Goal: Task Accomplishment & Management: Complete application form

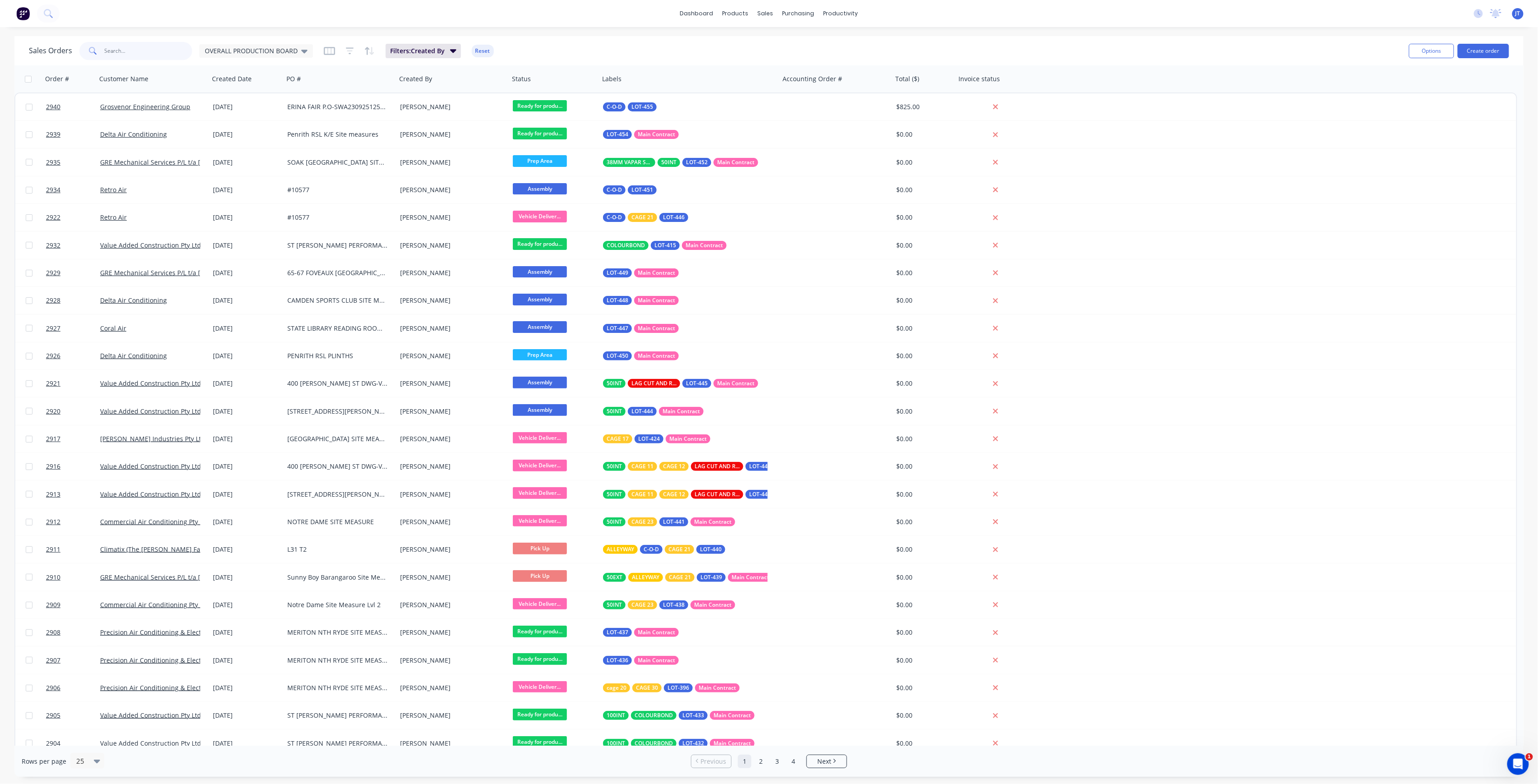
click at [121, 47] on input "text" at bounding box center [148, 51] width 88 height 18
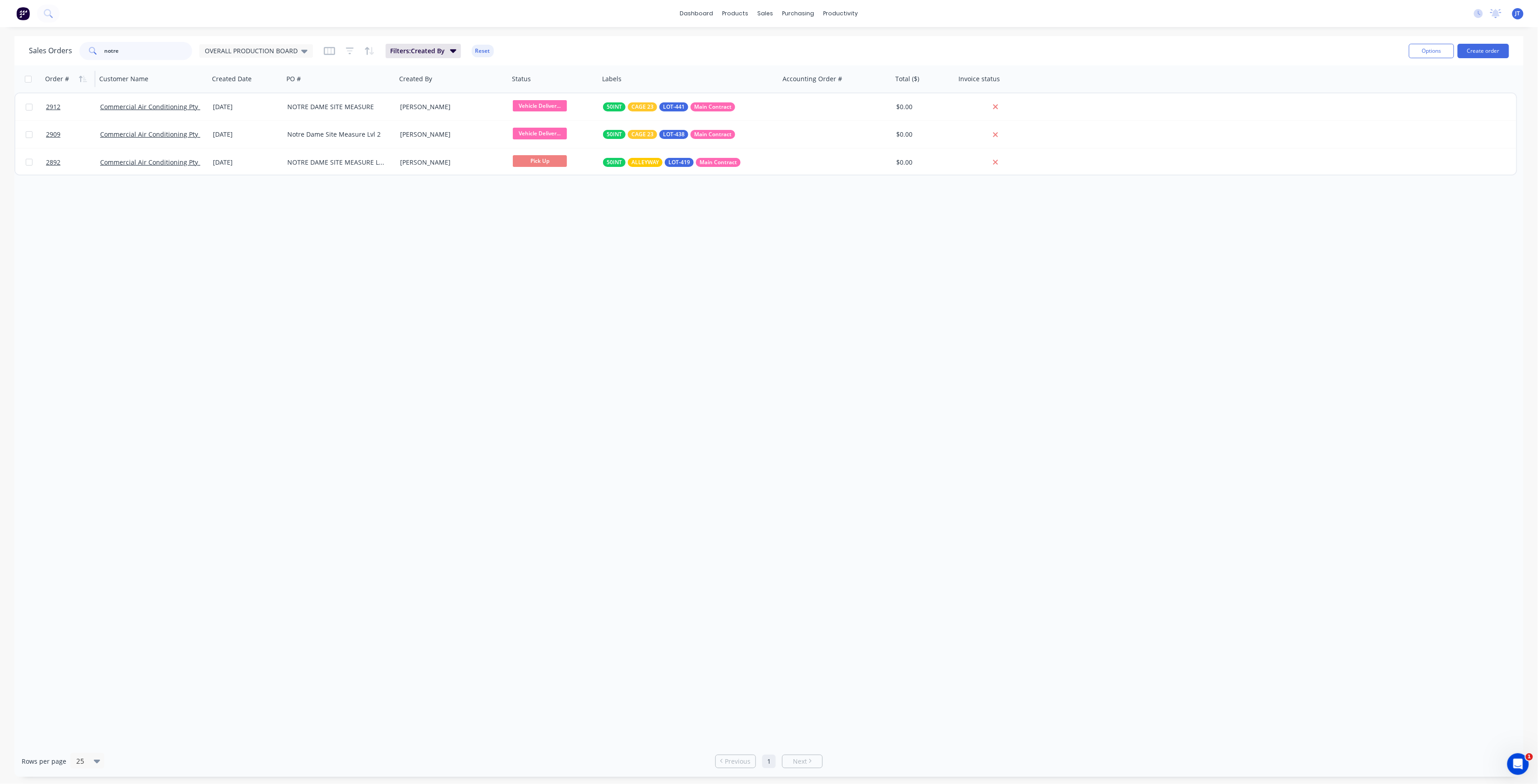
drag, startPoint x: 129, startPoint y: 57, endPoint x: 69, endPoint y: 70, distance: 61.4
click at [69, 70] on div "Sales Orders notre OVERALL PRODUCTION BOARD Filters: Created By Reset Options C…" at bounding box center [769, 406] width 1509 height 740
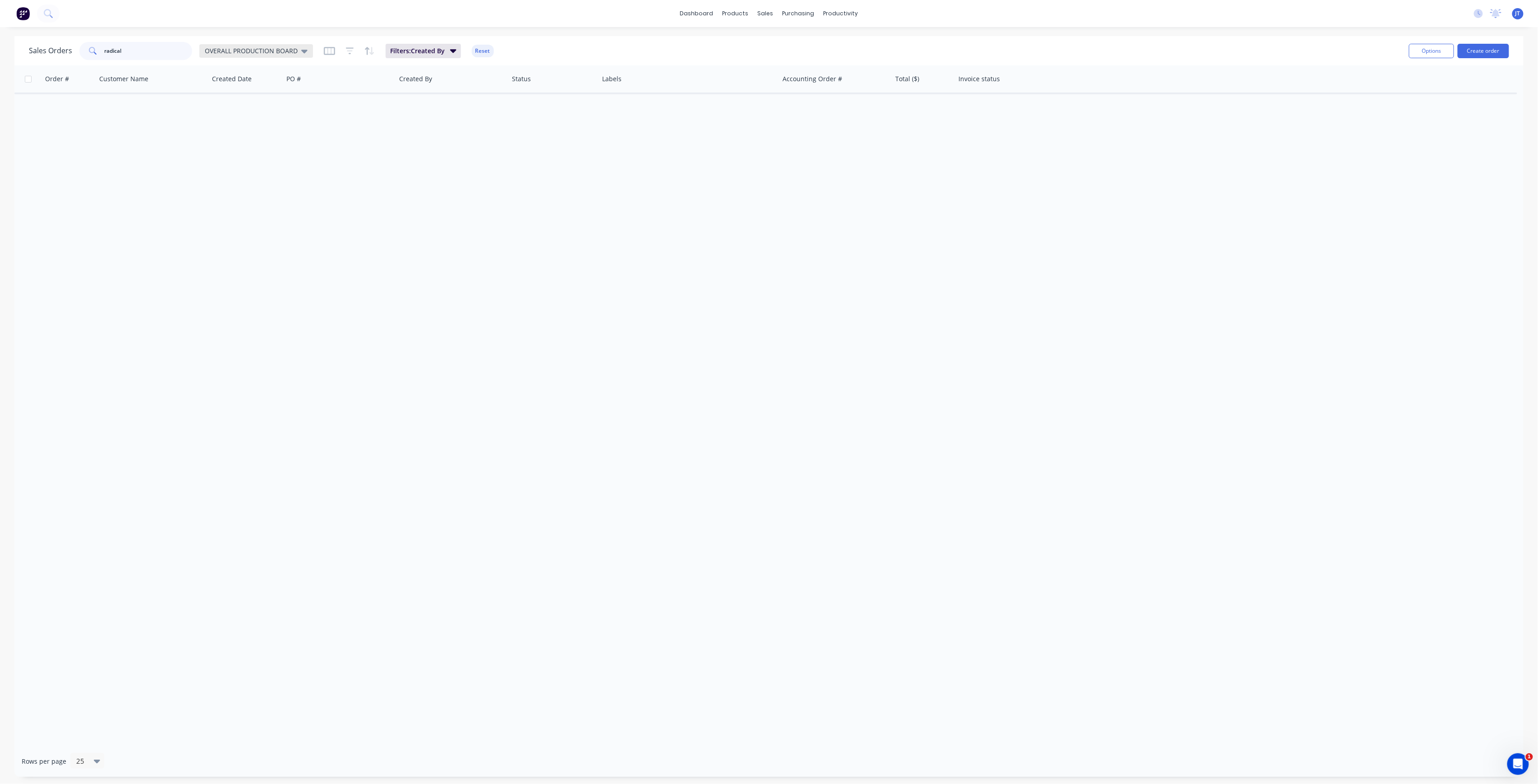
type input "radical"
click at [263, 52] on span "OVERALL PRODUCTION BOARD" at bounding box center [251, 50] width 93 height 10
click at [243, 126] on button "None" at bounding box center [253, 127] width 103 height 10
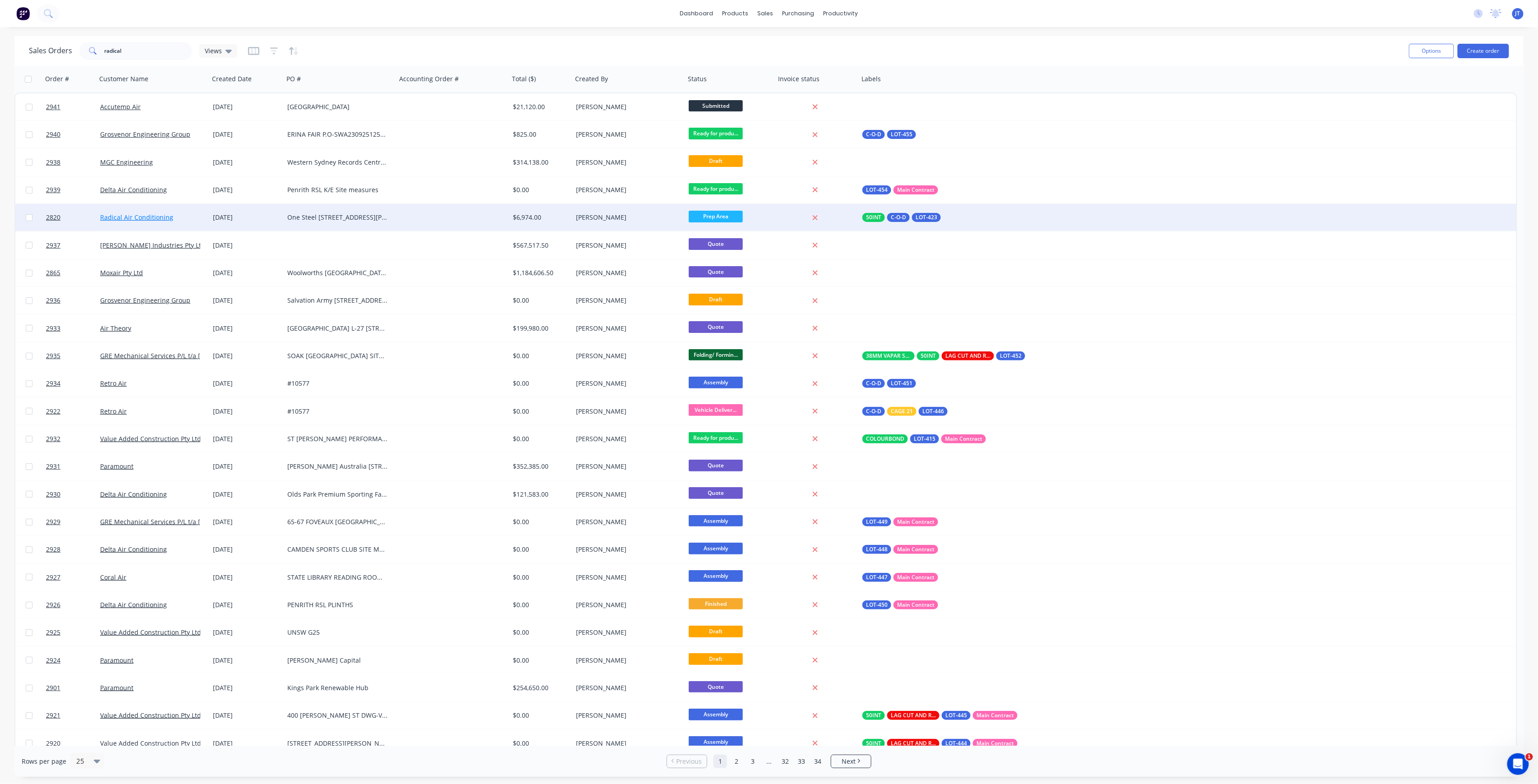
click at [136, 216] on link "Radical Air Conditioning" at bounding box center [136, 217] width 73 height 8
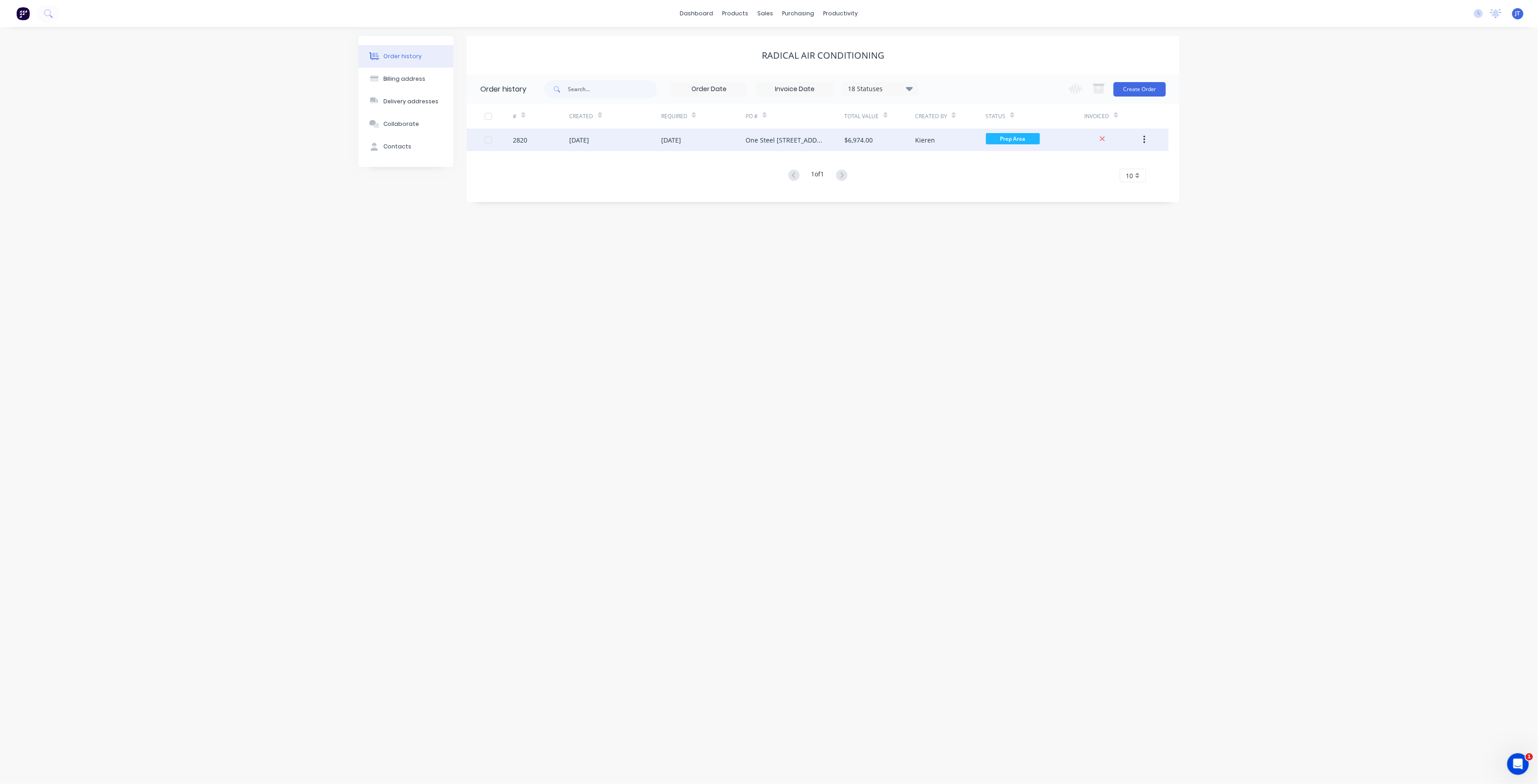
click at [720, 146] on div "29 Sep 2025" at bounding box center [703, 139] width 85 height 23
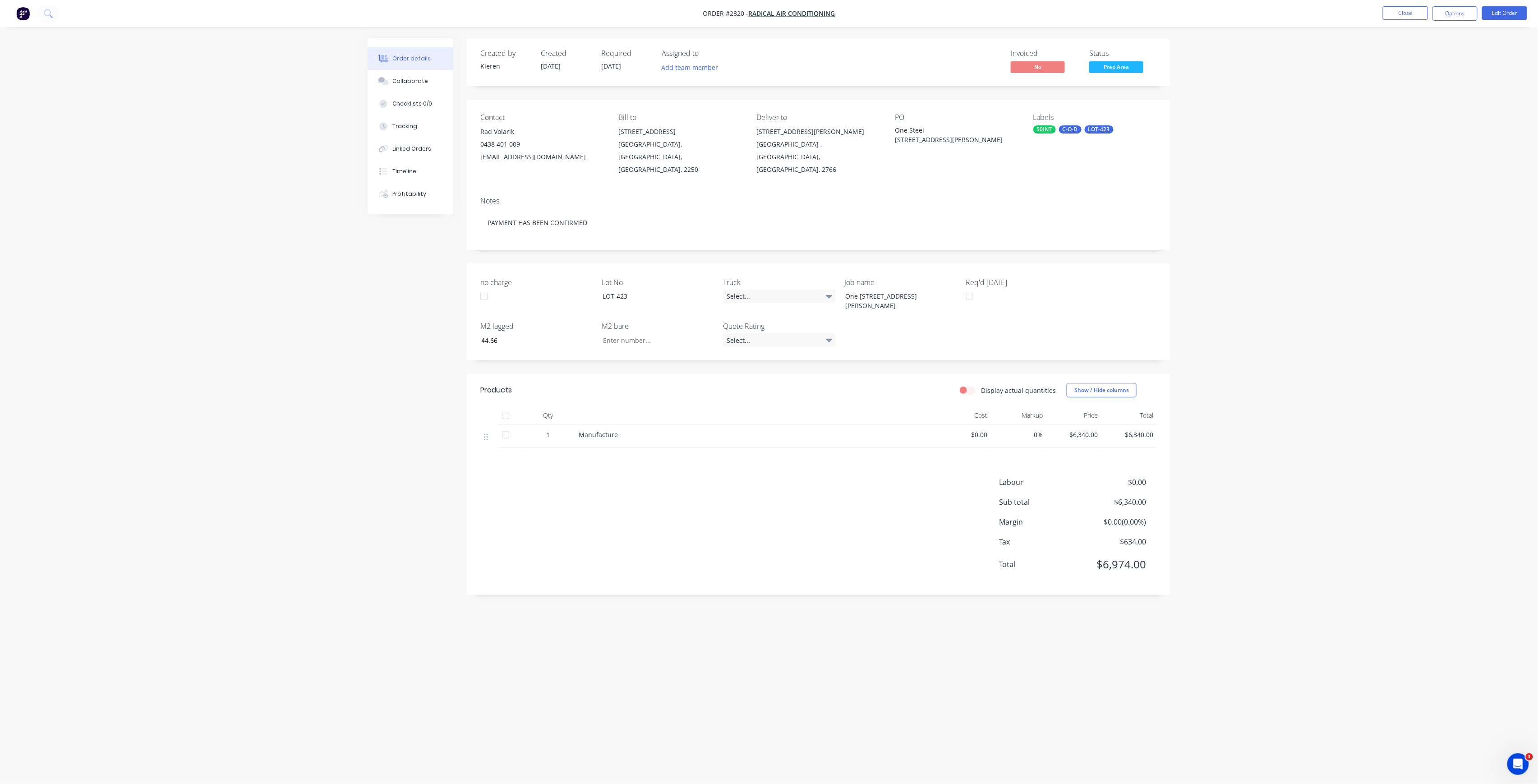
click at [37, 77] on div "Order details Collaborate Checklists 0/0 Tracking Linked Orders Timeline Profit…" at bounding box center [769, 392] width 1538 height 784
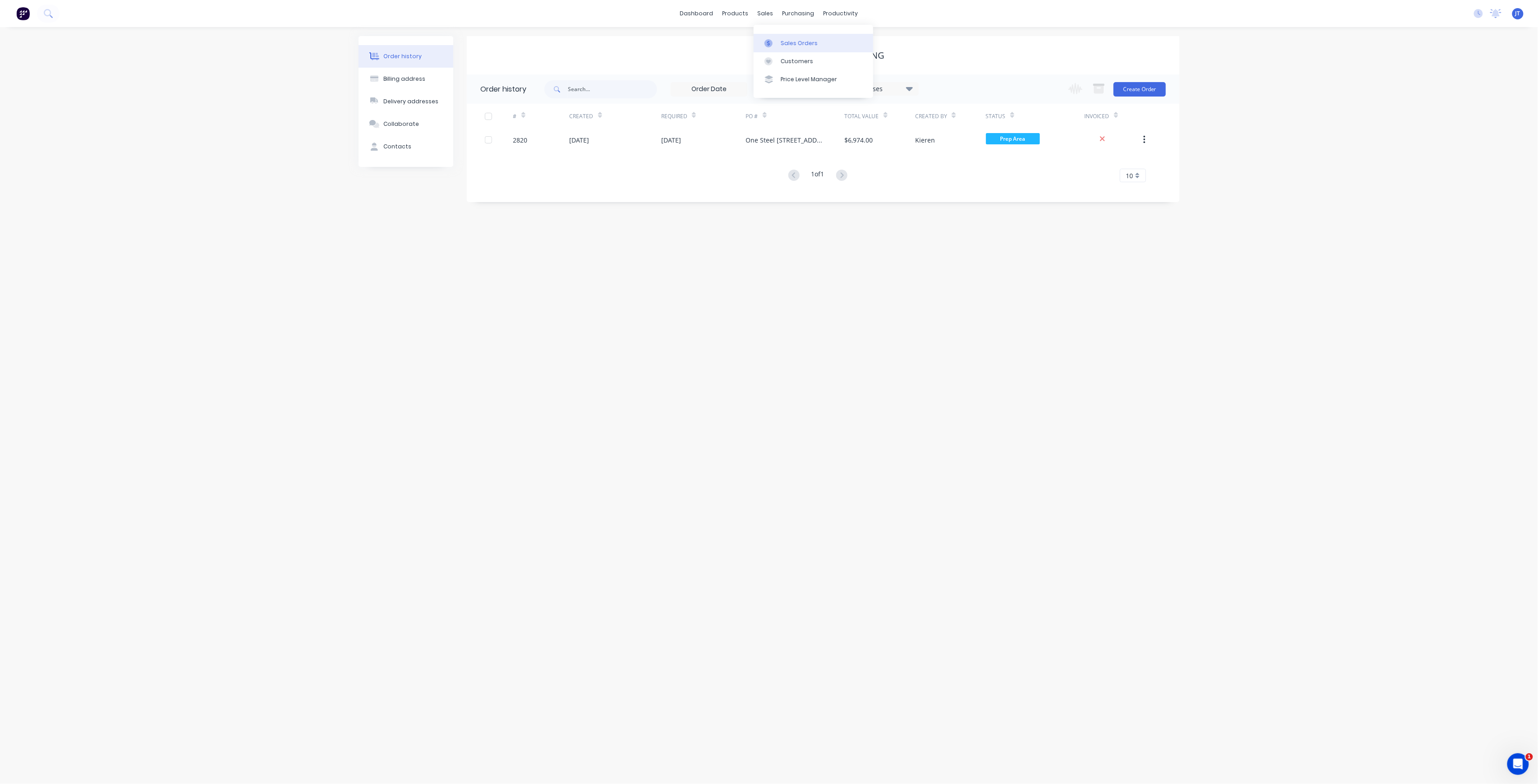
click at [794, 44] on div "Sales Orders" at bounding box center [799, 43] width 37 height 8
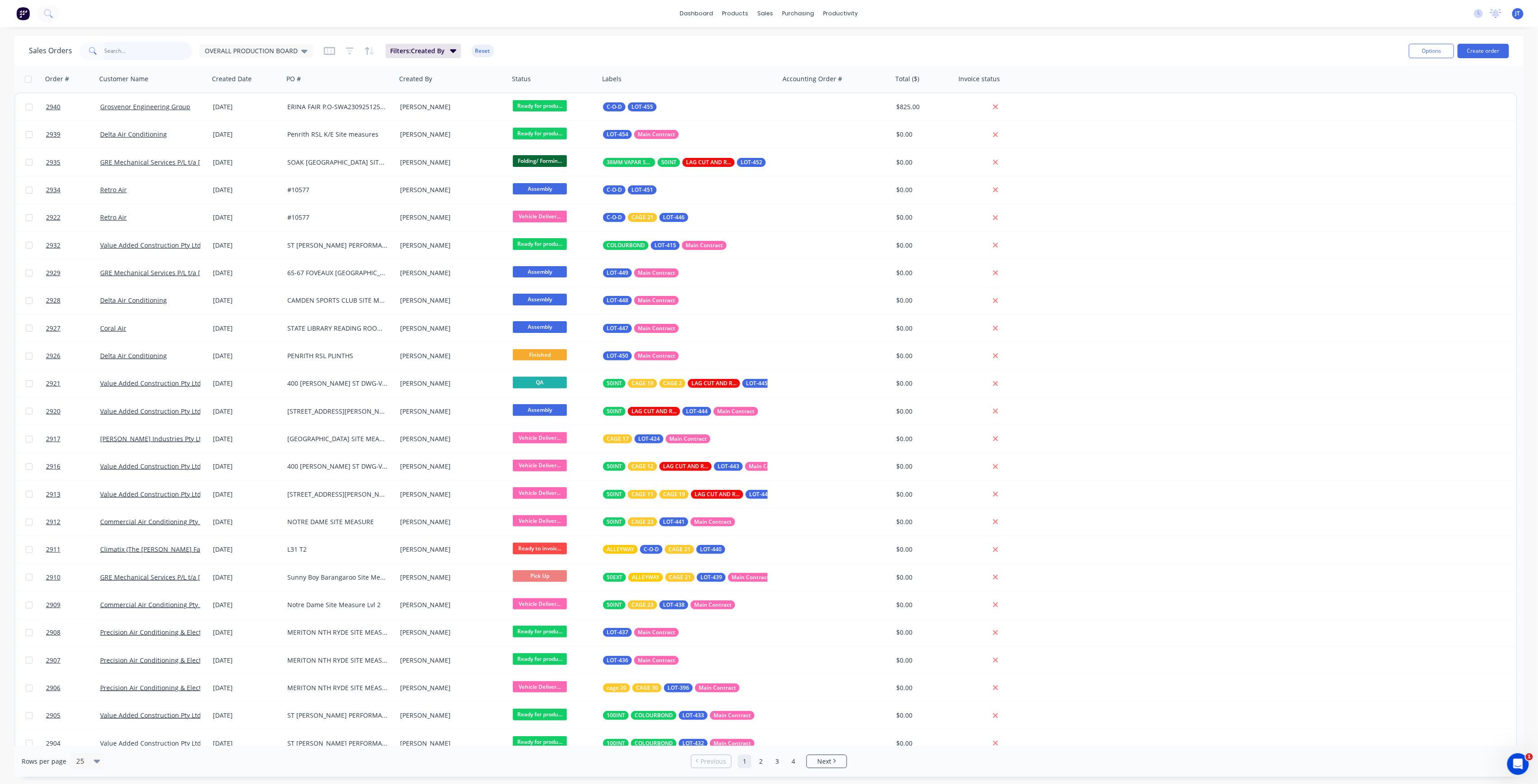
click at [121, 51] on input "text" at bounding box center [148, 51] width 88 height 18
type input "PARA"
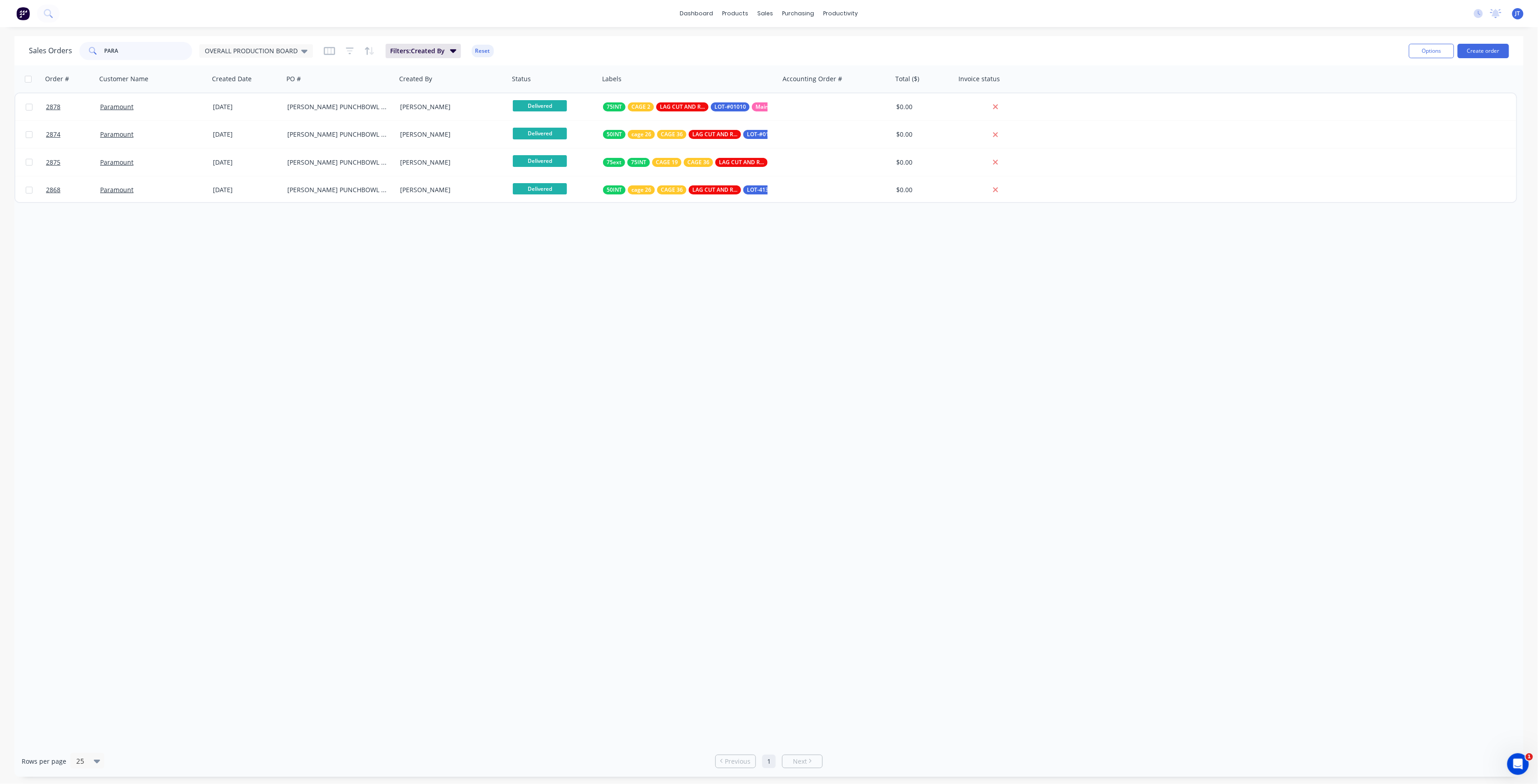
drag, startPoint x: 119, startPoint y: 50, endPoint x: 80, endPoint y: 59, distance: 40.0
click at [80, 59] on div "PARA" at bounding box center [136, 51] width 113 height 18
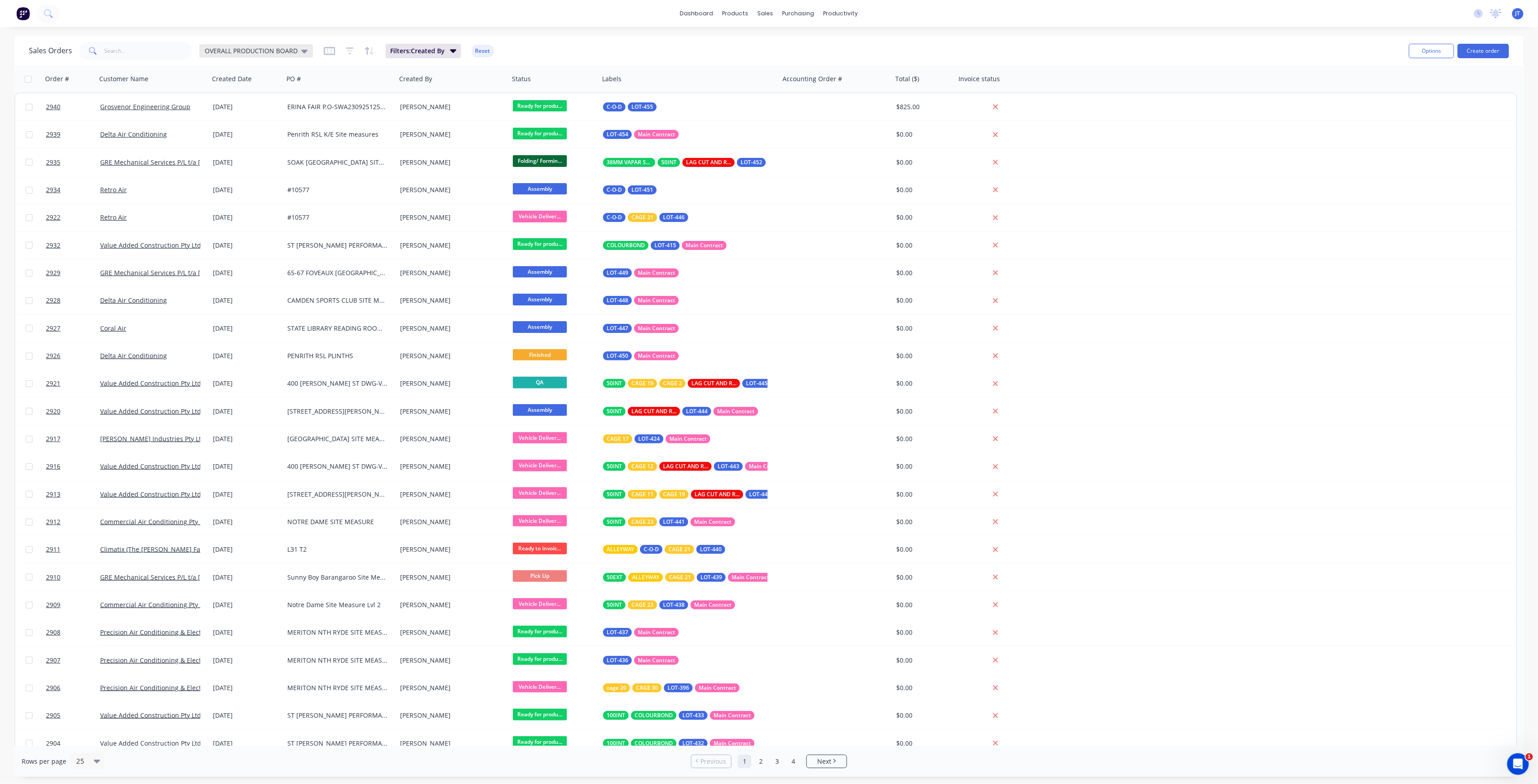
click at [222, 55] on span "OVERALL PRODUCTION BOARD" at bounding box center [251, 50] width 93 height 10
click at [206, 125] on button "None" at bounding box center [253, 127] width 103 height 10
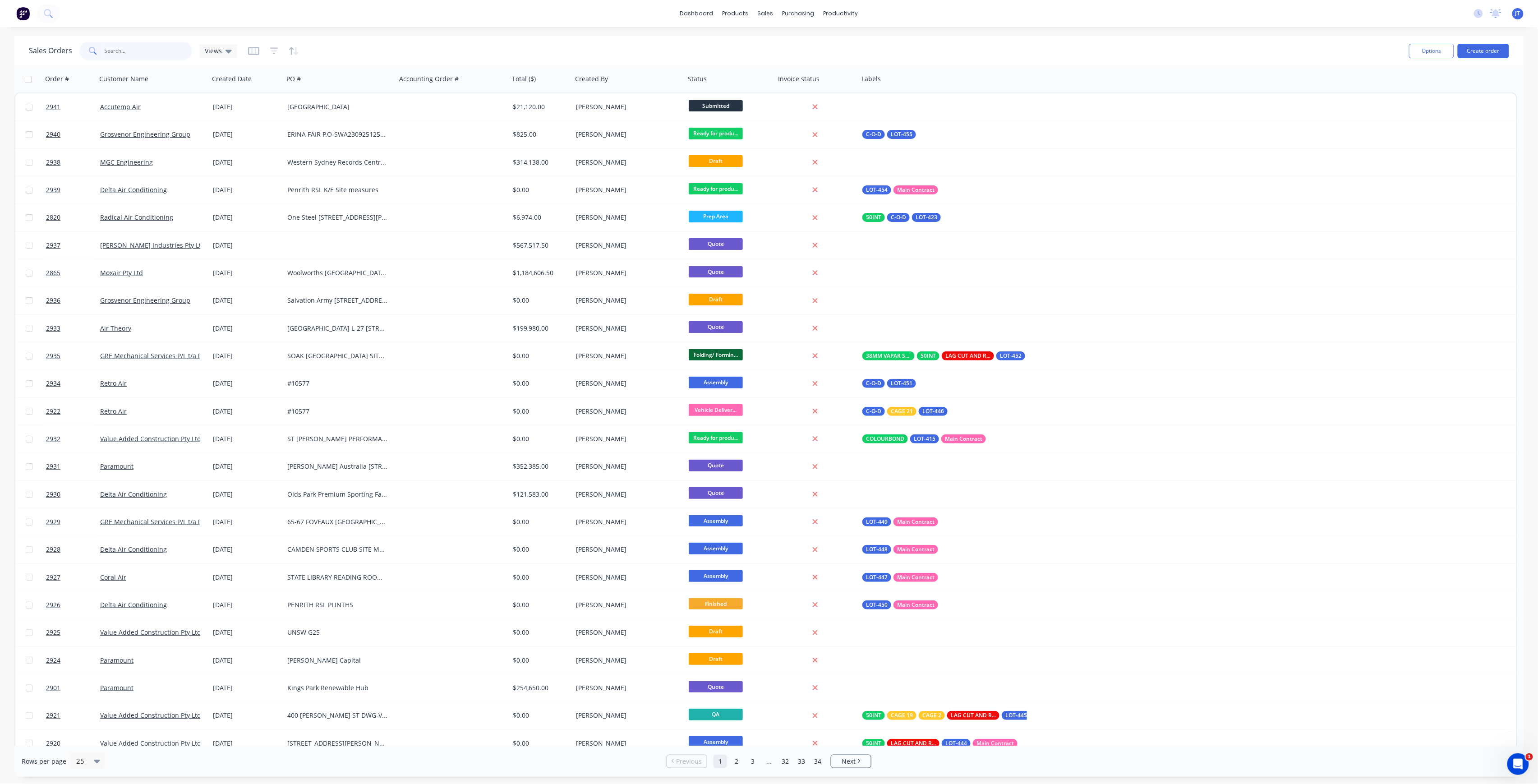
click at [152, 53] on input "text" at bounding box center [148, 51] width 88 height 18
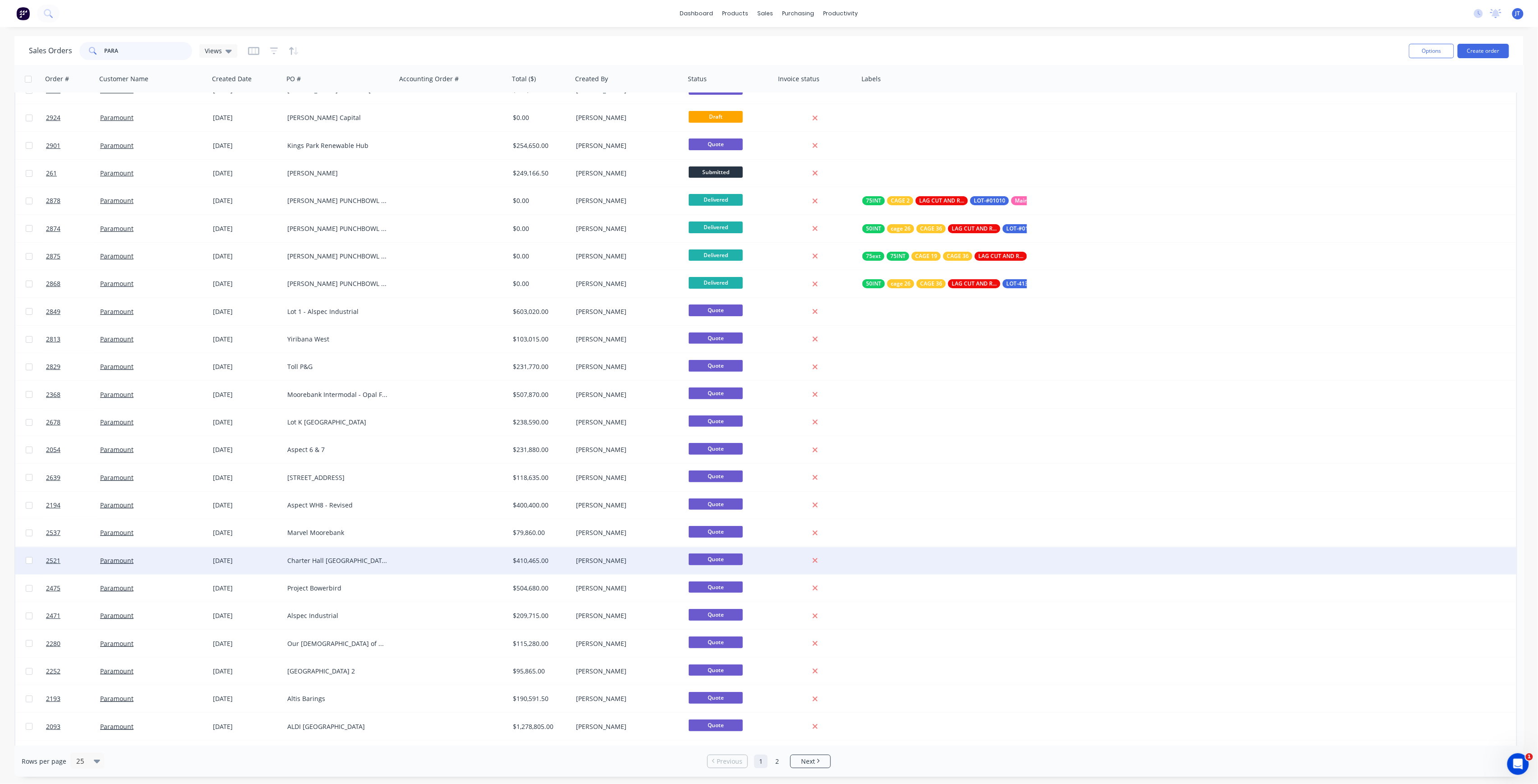
scroll to position [38, 0]
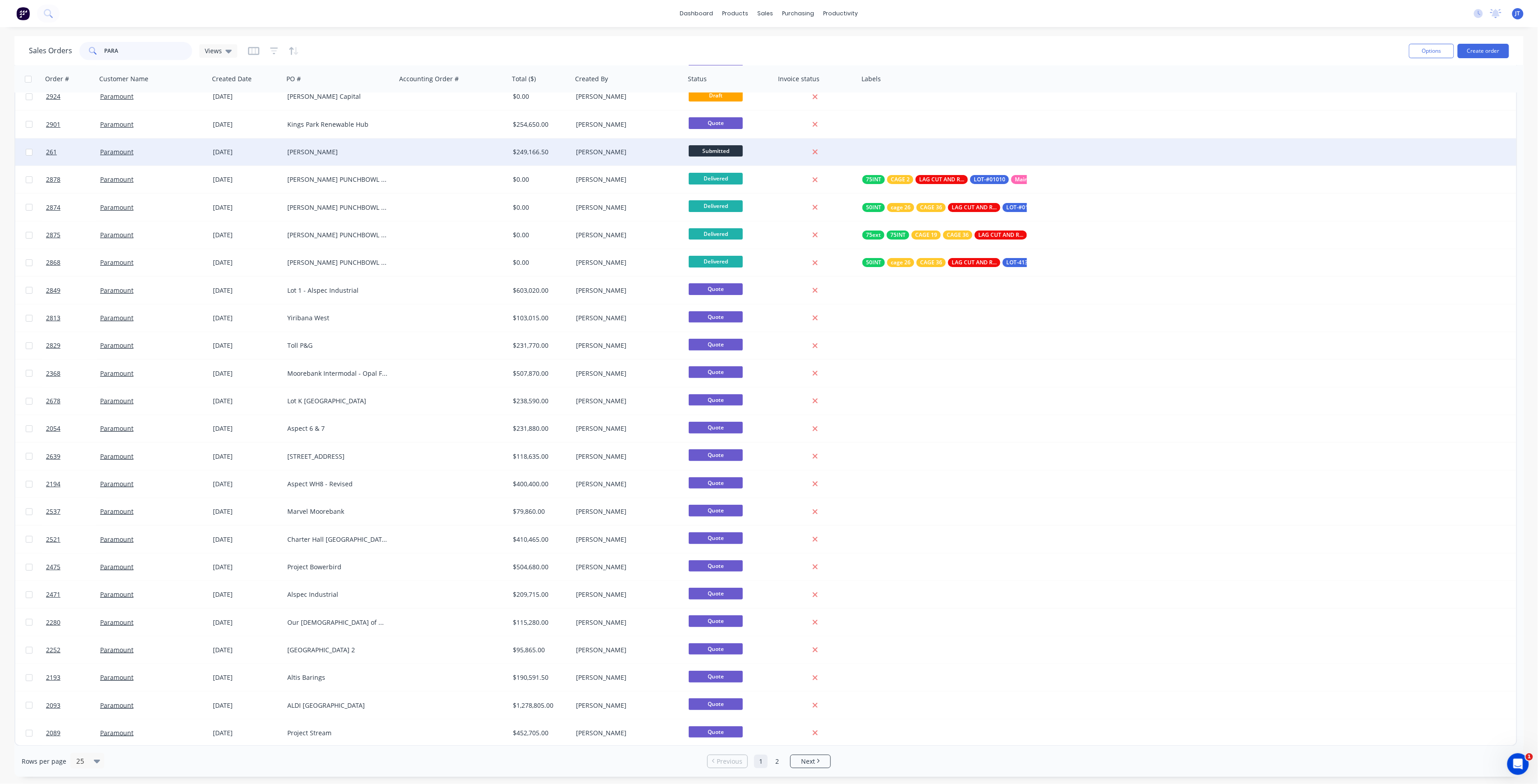
type input "PARA"
click at [429, 157] on div at bounding box center [452, 152] width 113 height 27
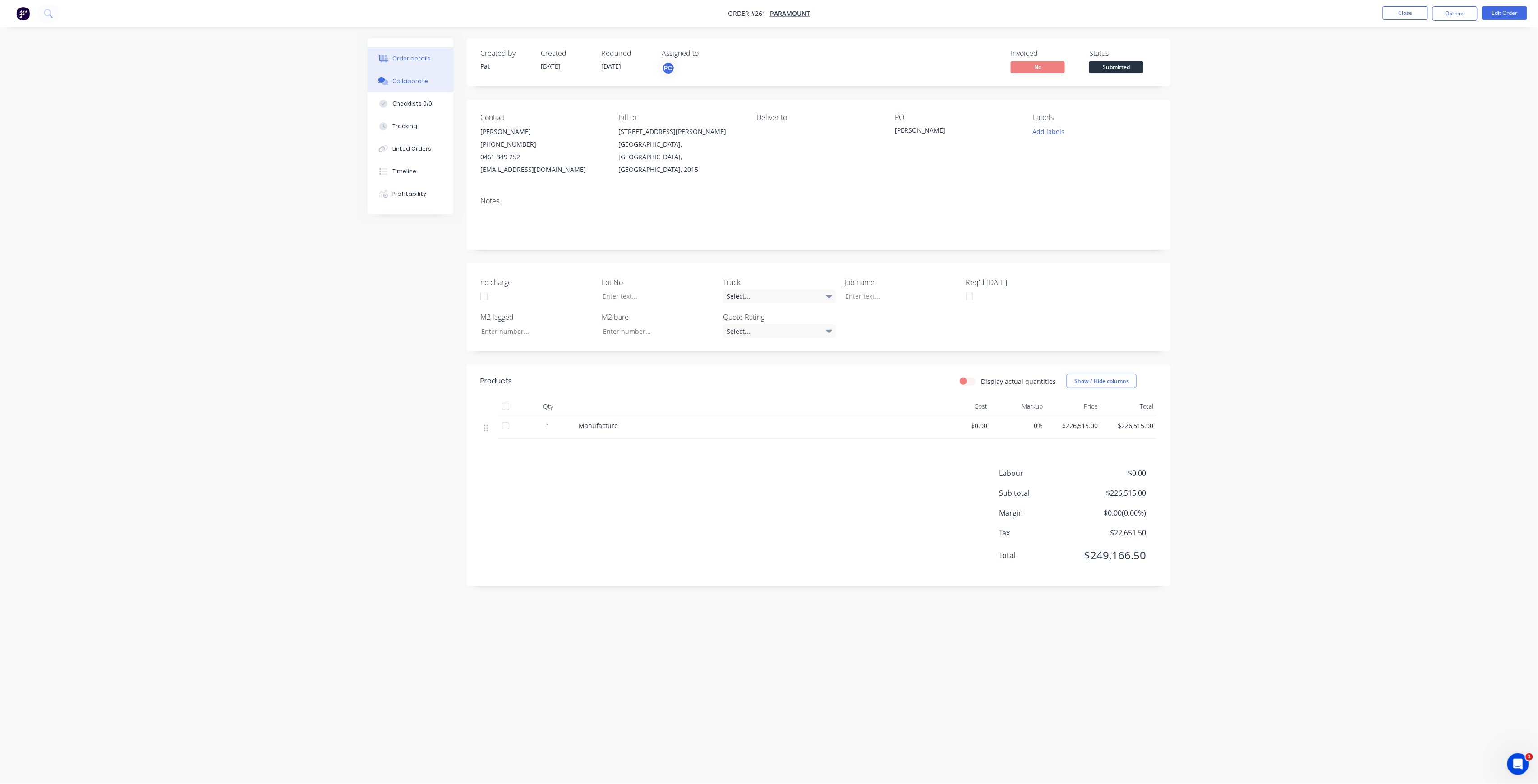
click at [411, 83] on div "Collaborate" at bounding box center [410, 81] width 35 height 8
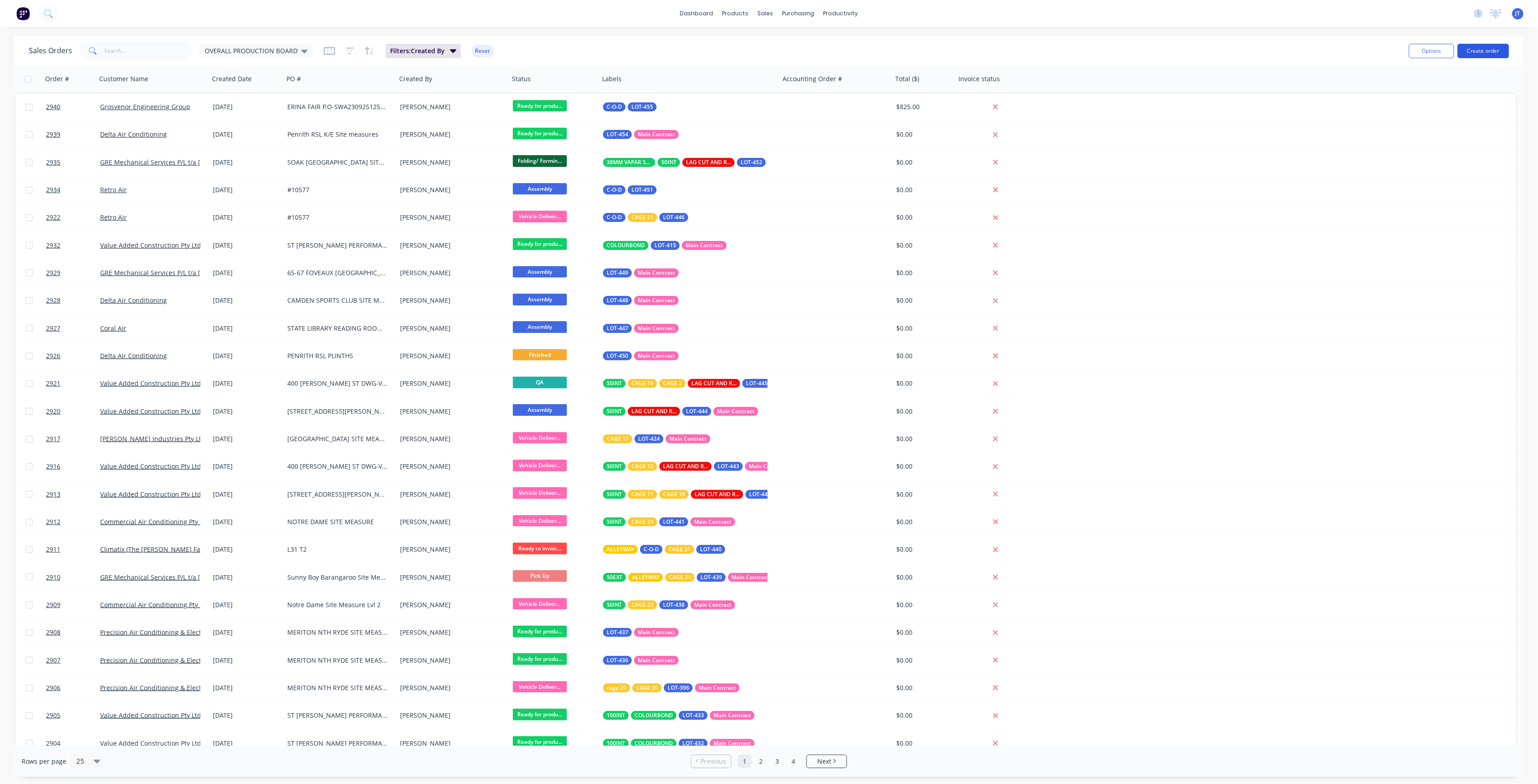
click at [1490, 47] on button "Create order" at bounding box center [1484, 51] width 52 height 14
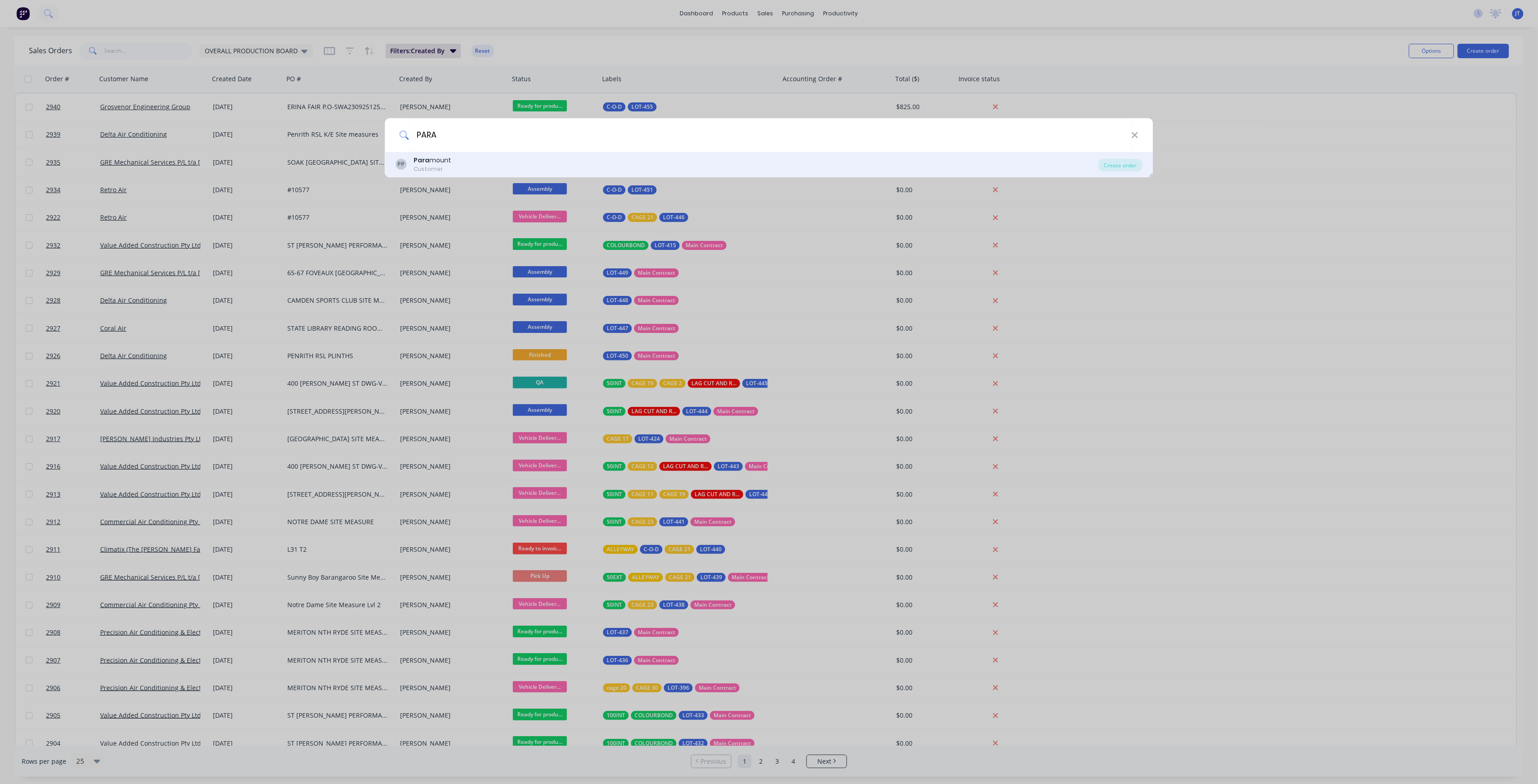
type input "PARA"
click at [785, 168] on div "PP Para mount Customer" at bounding box center [747, 164] width 703 height 17
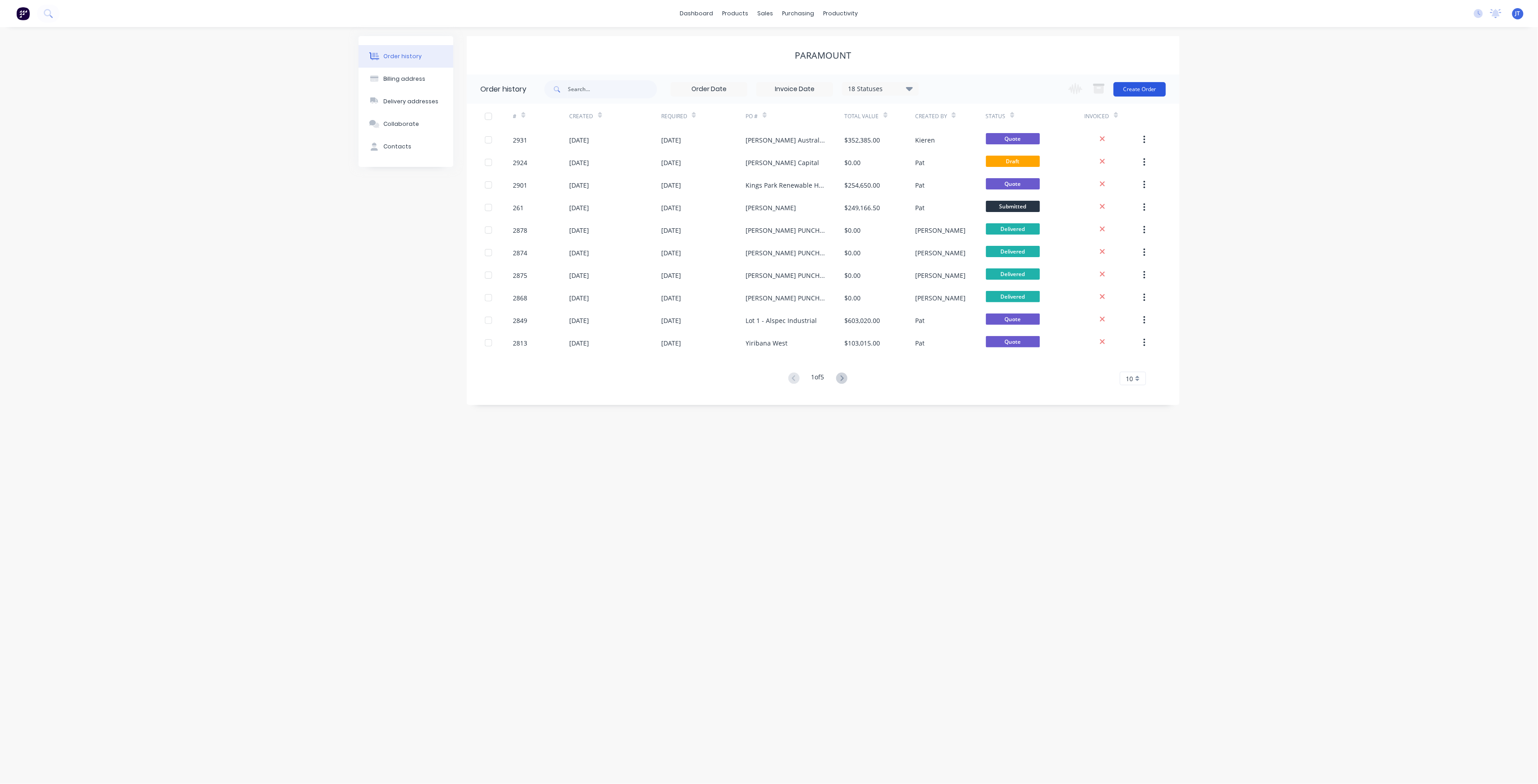
click at [1148, 90] on button "Create Order" at bounding box center [1139, 89] width 52 height 14
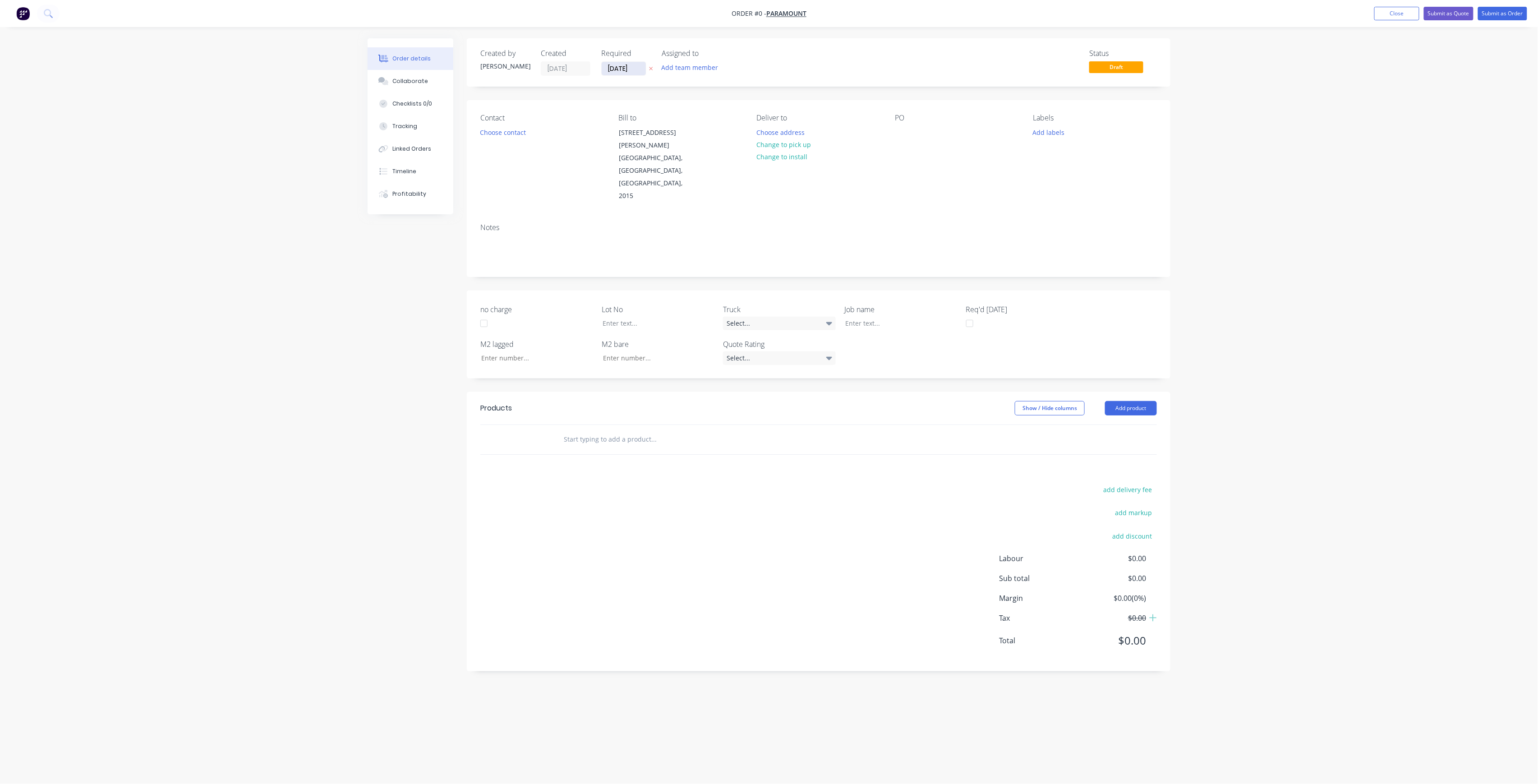
click at [637, 66] on input "[DATE]" at bounding box center [623, 68] width 44 height 14
click at [670, 179] on div "1" at bounding box center [668, 184] width 14 height 14
type input "[DATE]"
click at [699, 63] on button "Add team member" at bounding box center [689, 67] width 66 height 12
click at [694, 112] on button "[PERSON_NAME] (You)" at bounding box center [730, 117] width 136 height 18
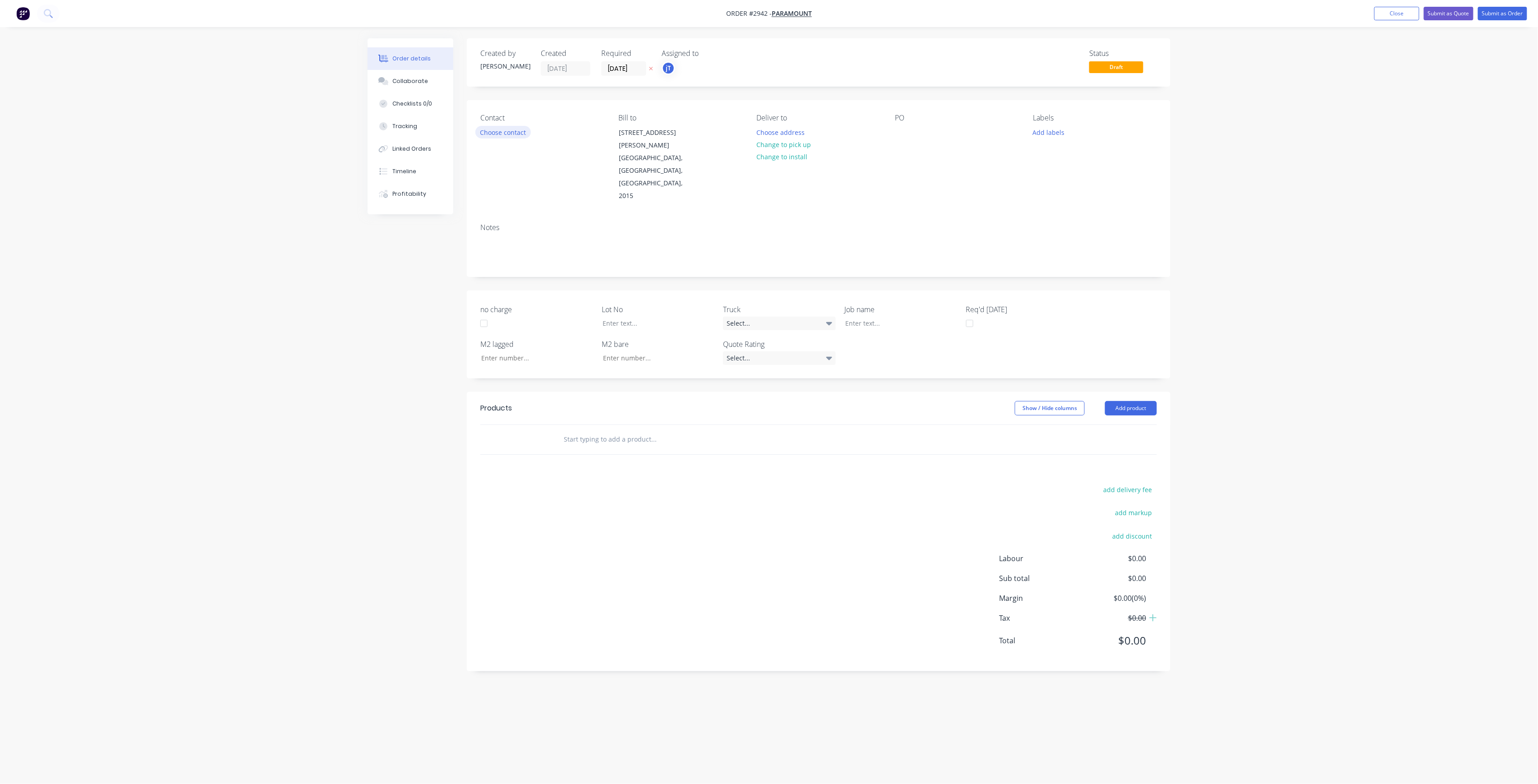
click at [505, 128] on button "Choose contact" at bounding box center [503, 132] width 56 height 12
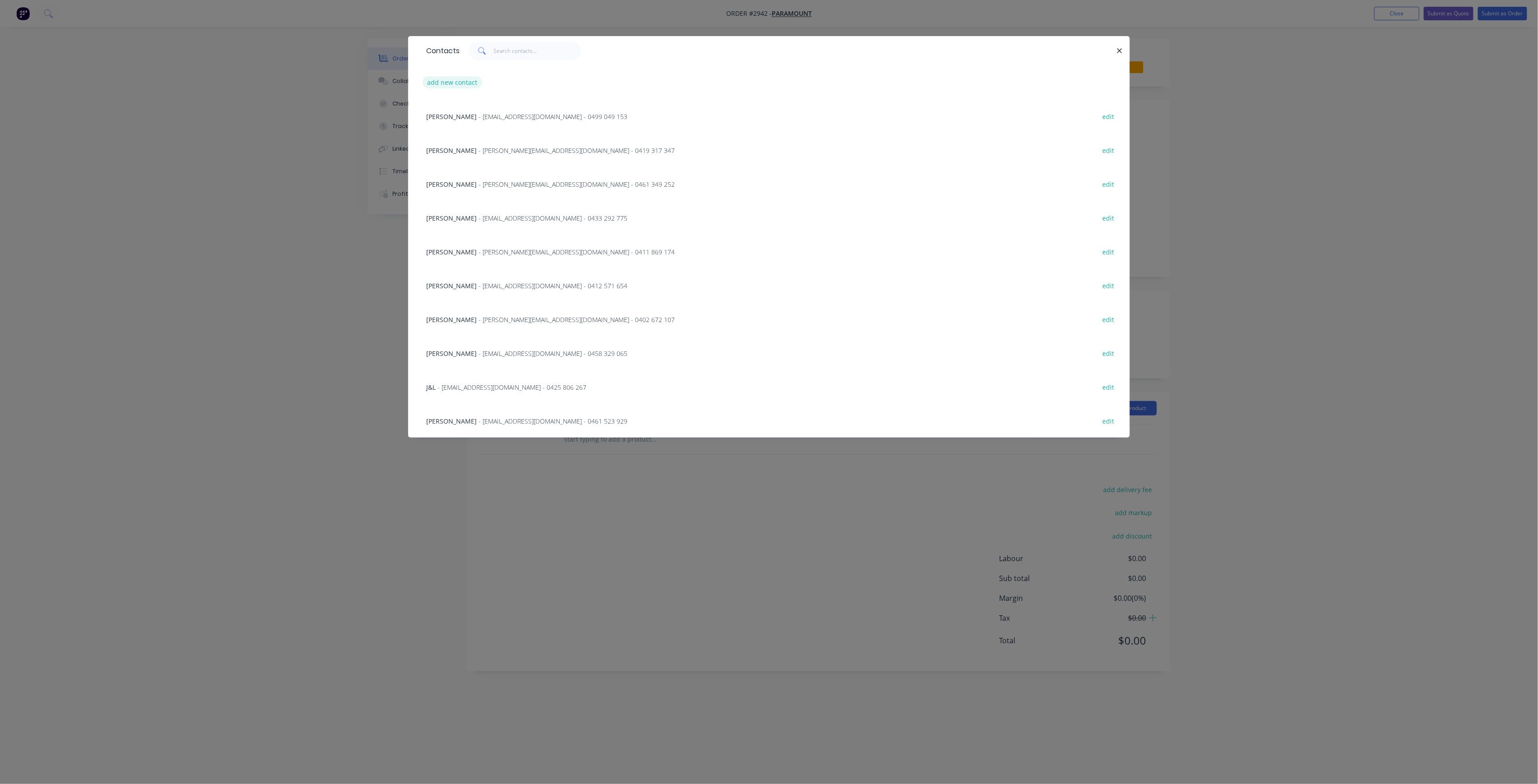
click at [455, 76] on button "add new contact" at bounding box center [452, 82] width 59 height 12
select select "AU"
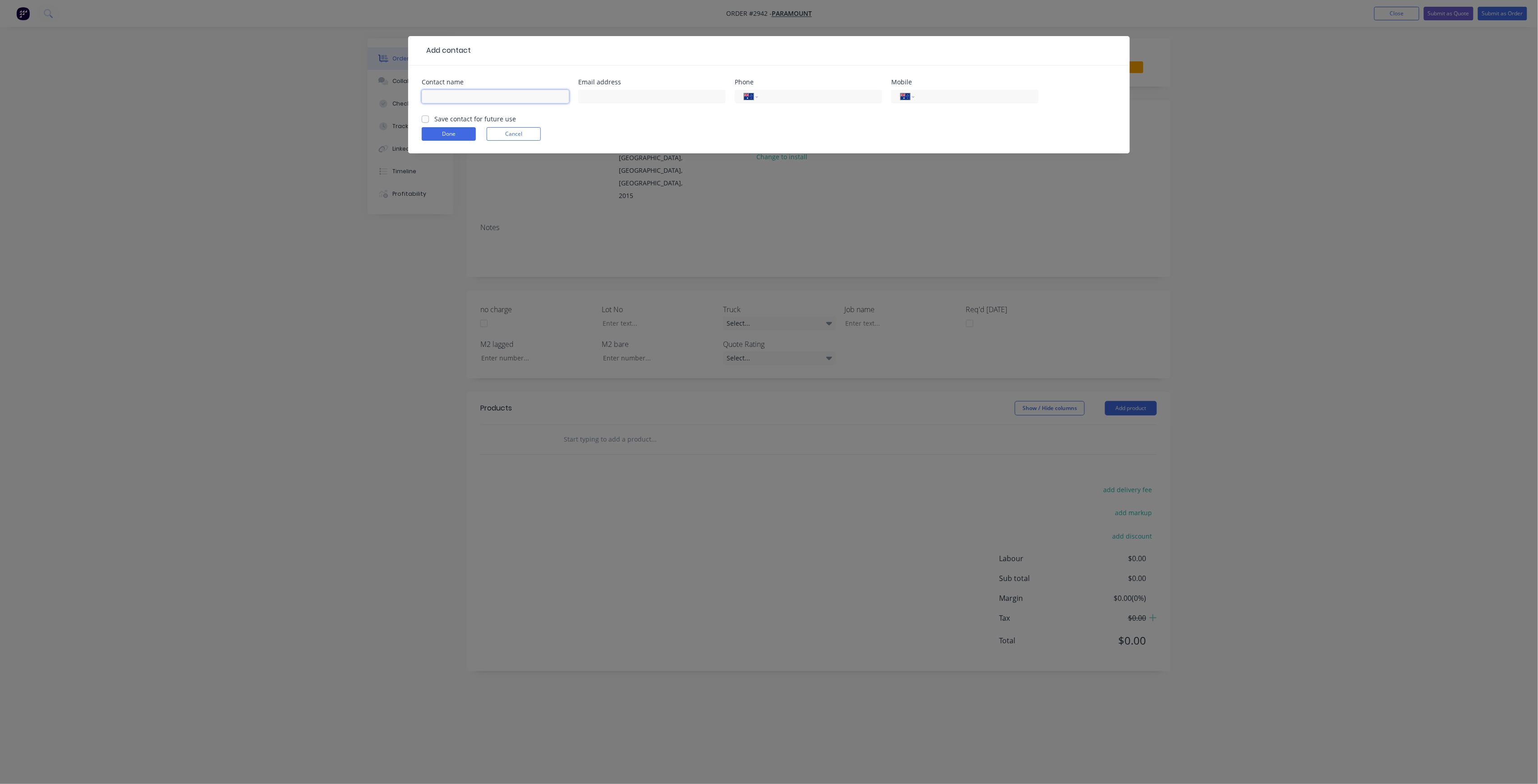
click at [441, 95] on input "text" at bounding box center [495, 96] width 148 height 14
type input "e"
type input "[PERSON_NAME]"
click at [610, 99] on input "text" at bounding box center [652, 96] width 148 height 14
paste input "mailto:[PERSON_NAME][EMAIL_ADDRESS][DOMAIN_NAME]"
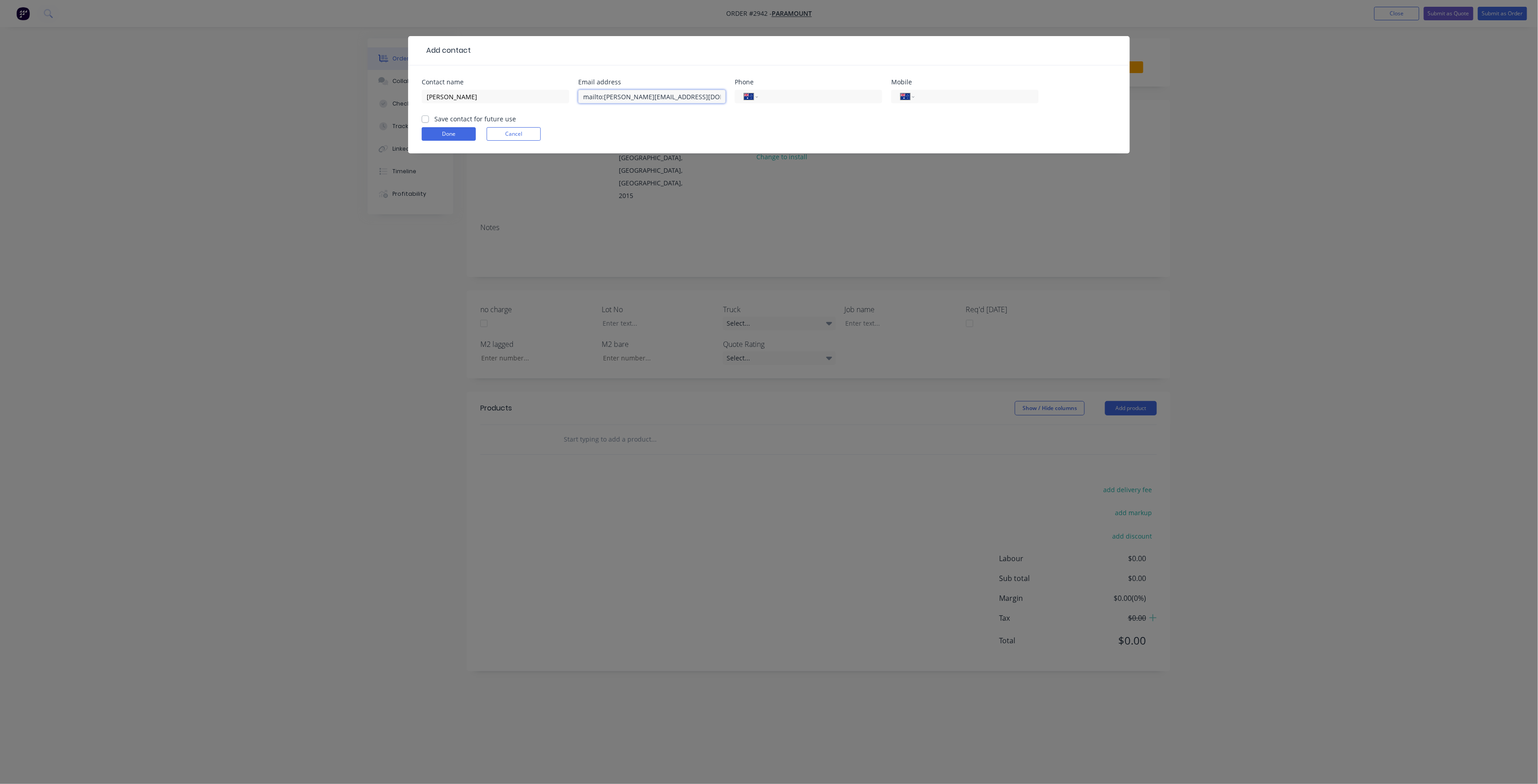
click at [602, 97] on input "mailto:[PERSON_NAME][EMAIL_ADDRESS][DOMAIN_NAME]" at bounding box center [652, 96] width 148 height 14
type input "[EMAIL_ADDRESS][DOMAIN_NAME]"
click at [504, 118] on label "Save contact for future use" at bounding box center [475, 119] width 81 height 10
click at [429, 118] on input "Save contact for future use" at bounding box center [425, 118] width 7 height 8
checkbox input "true"
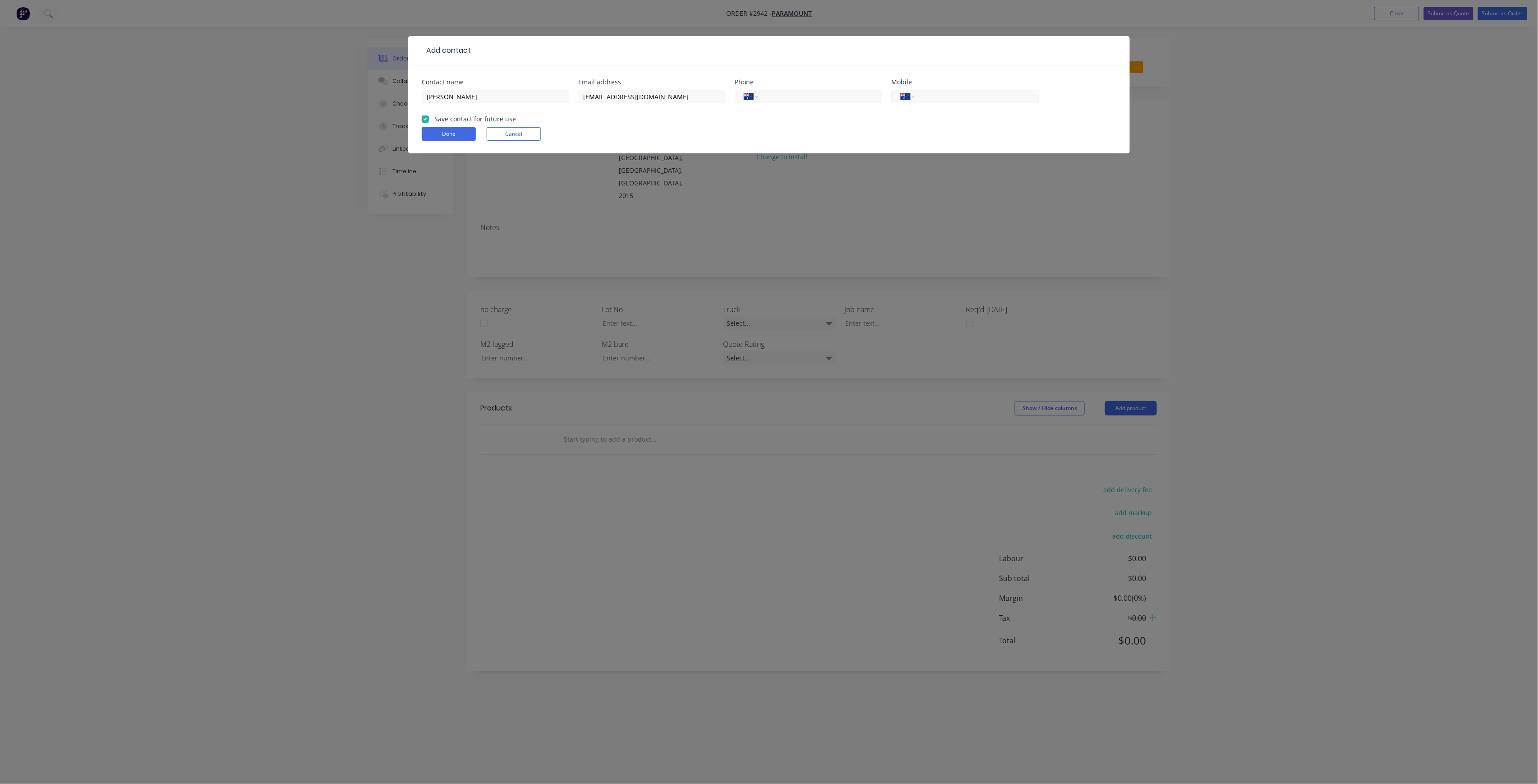
click at [1017, 98] on input "tel" at bounding box center [975, 97] width 108 height 10
type input "0434 001 056"
click at [452, 139] on button "Done" at bounding box center [449, 134] width 54 height 14
